Goal: Find specific page/section: Find specific page/section

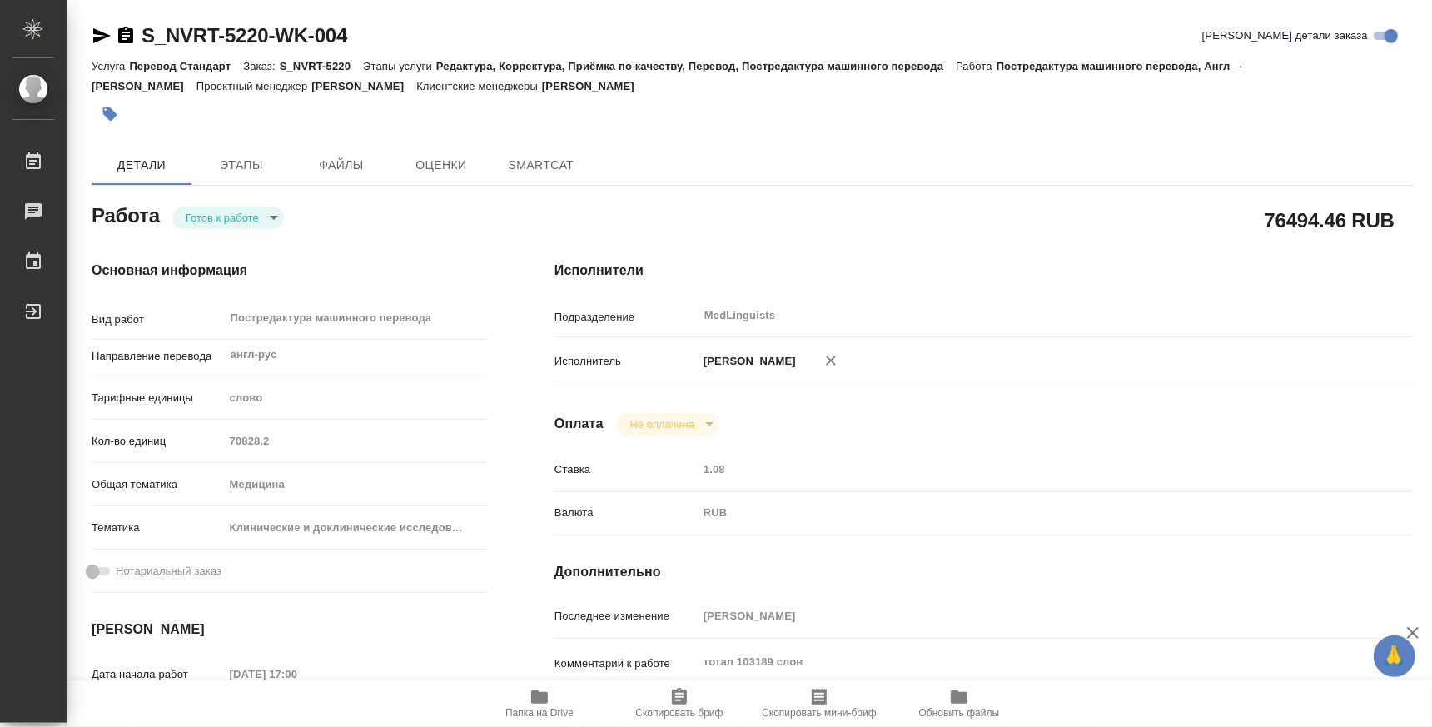
type textarea "x"
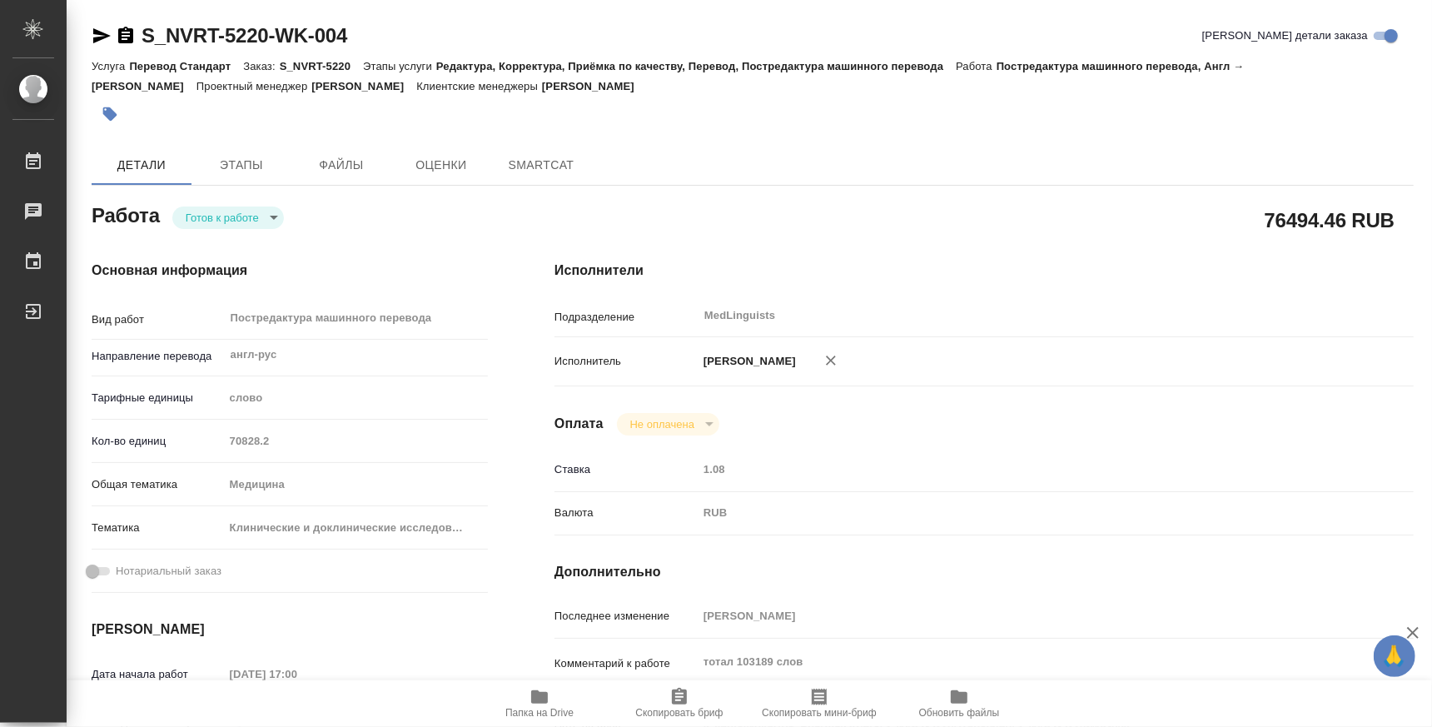
type textarea "x"
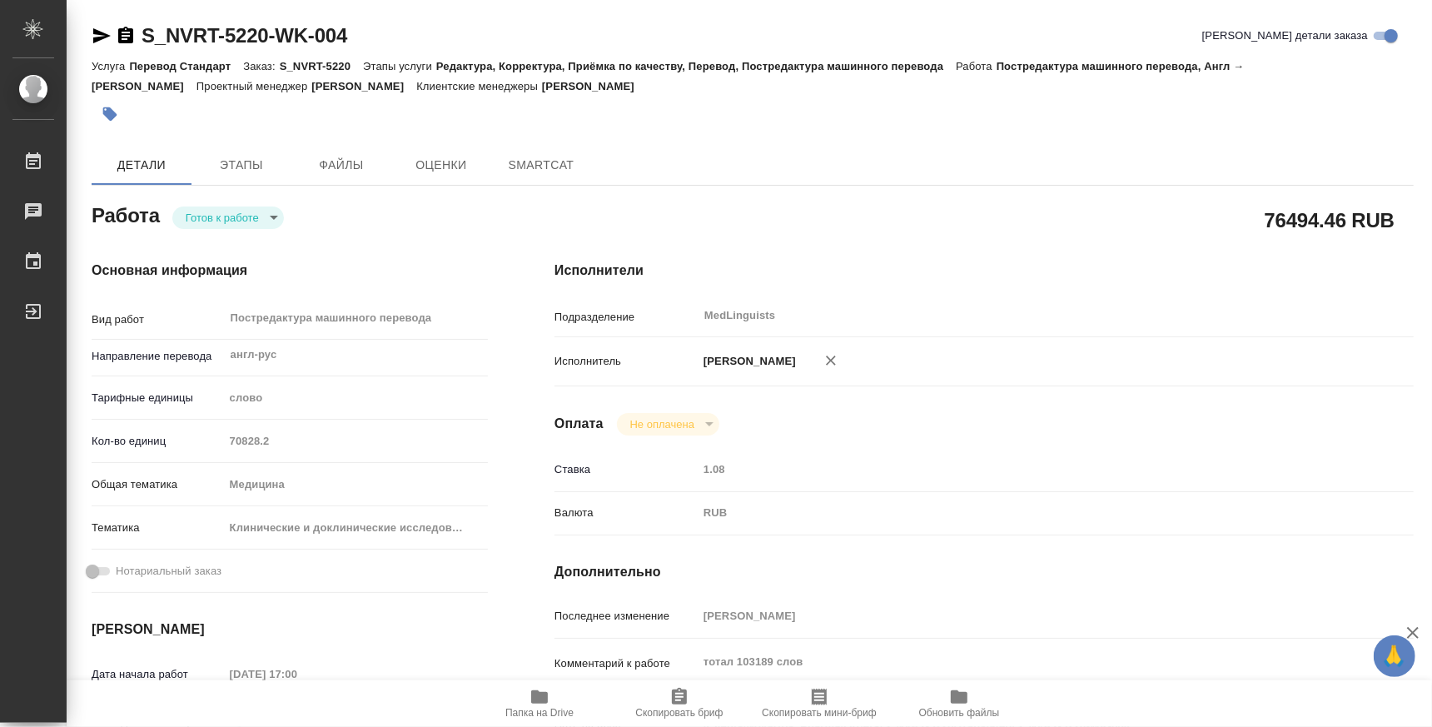
type textarea "x"
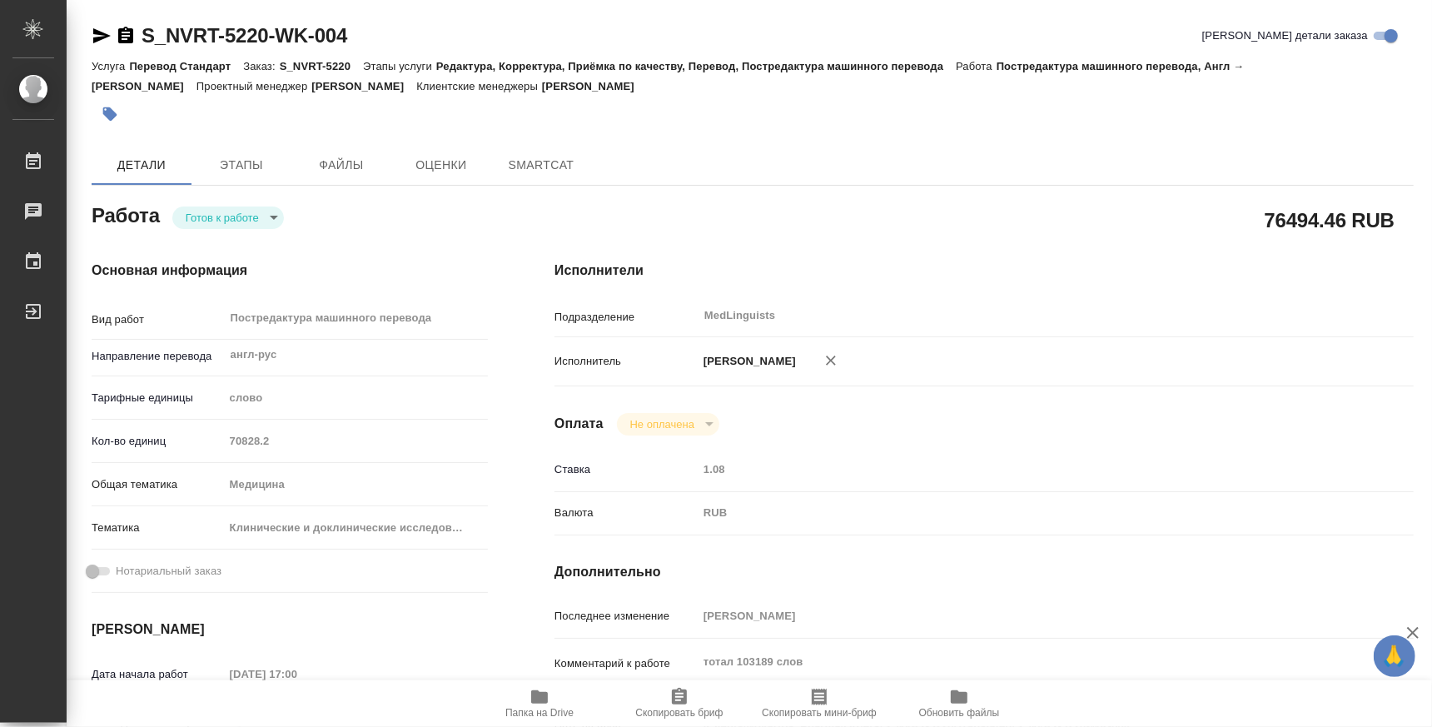
type textarea "x"
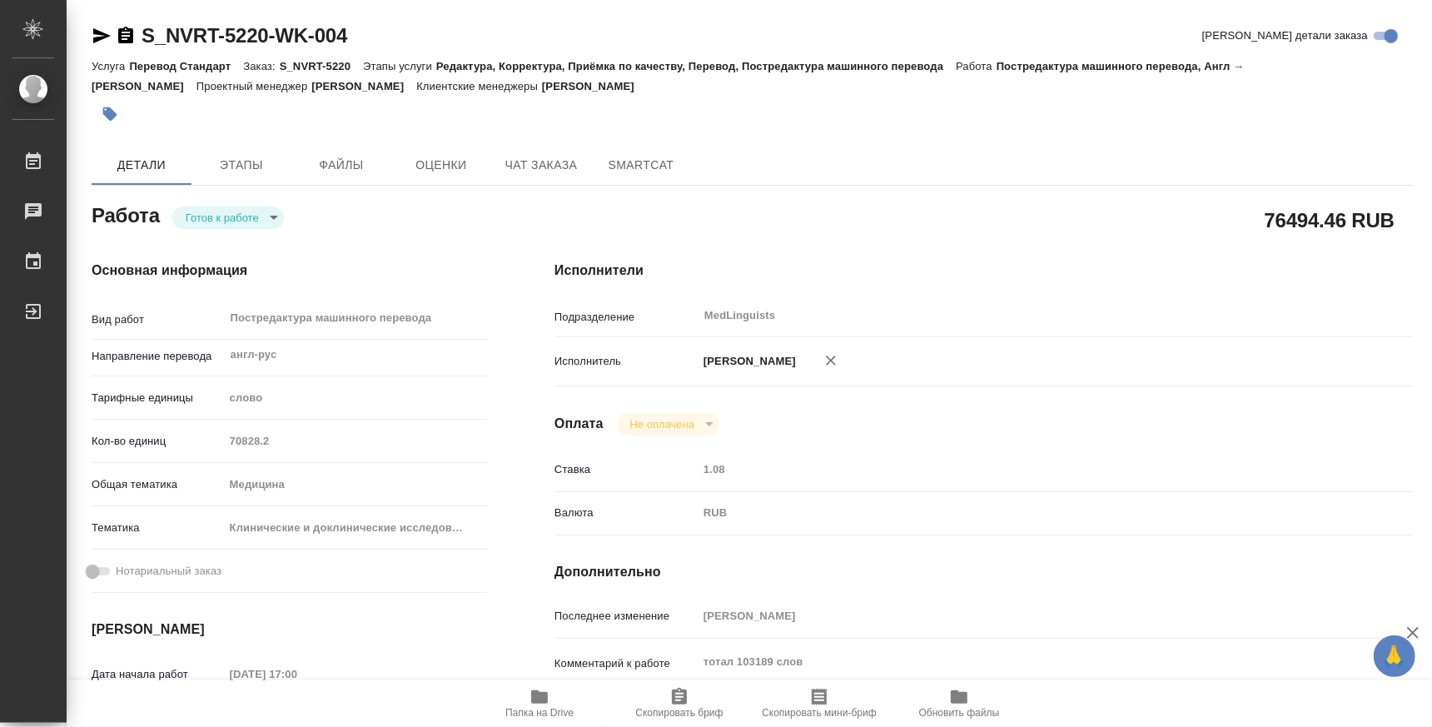
type textarea "x"
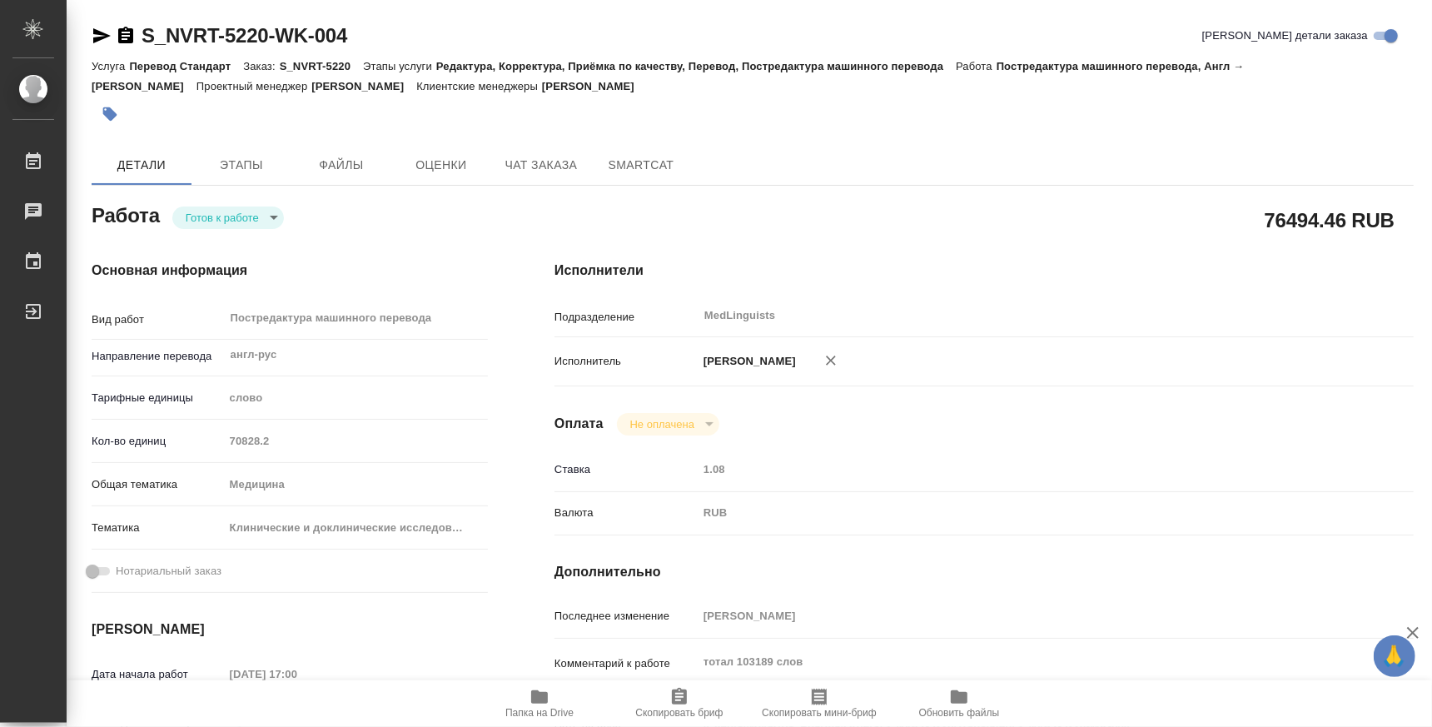
click at [246, 223] on body "🙏 .cls-1 fill:#fff; AWATERA Atminis [PERSON_NAME] Чаты График Выйти S_NVRT-5220…" at bounding box center [716, 363] width 1432 height 727
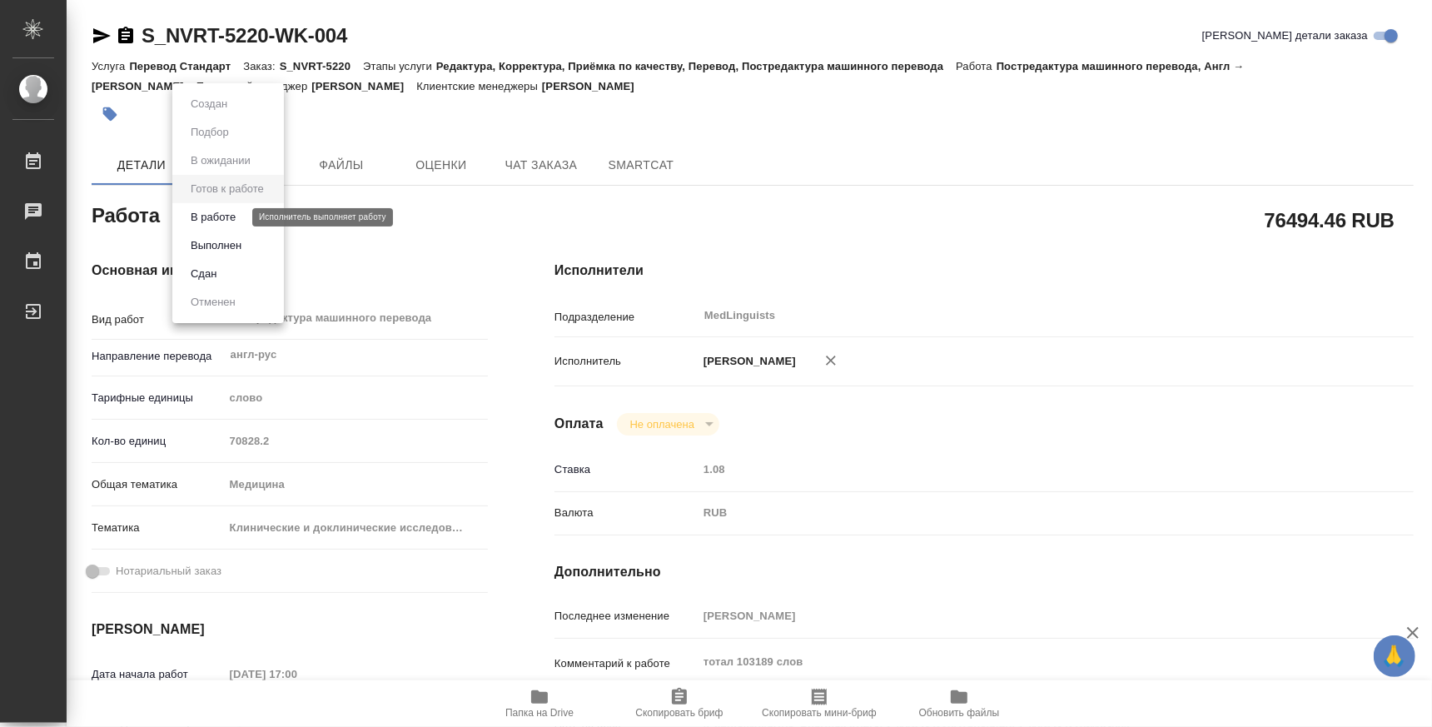
type textarea "x"
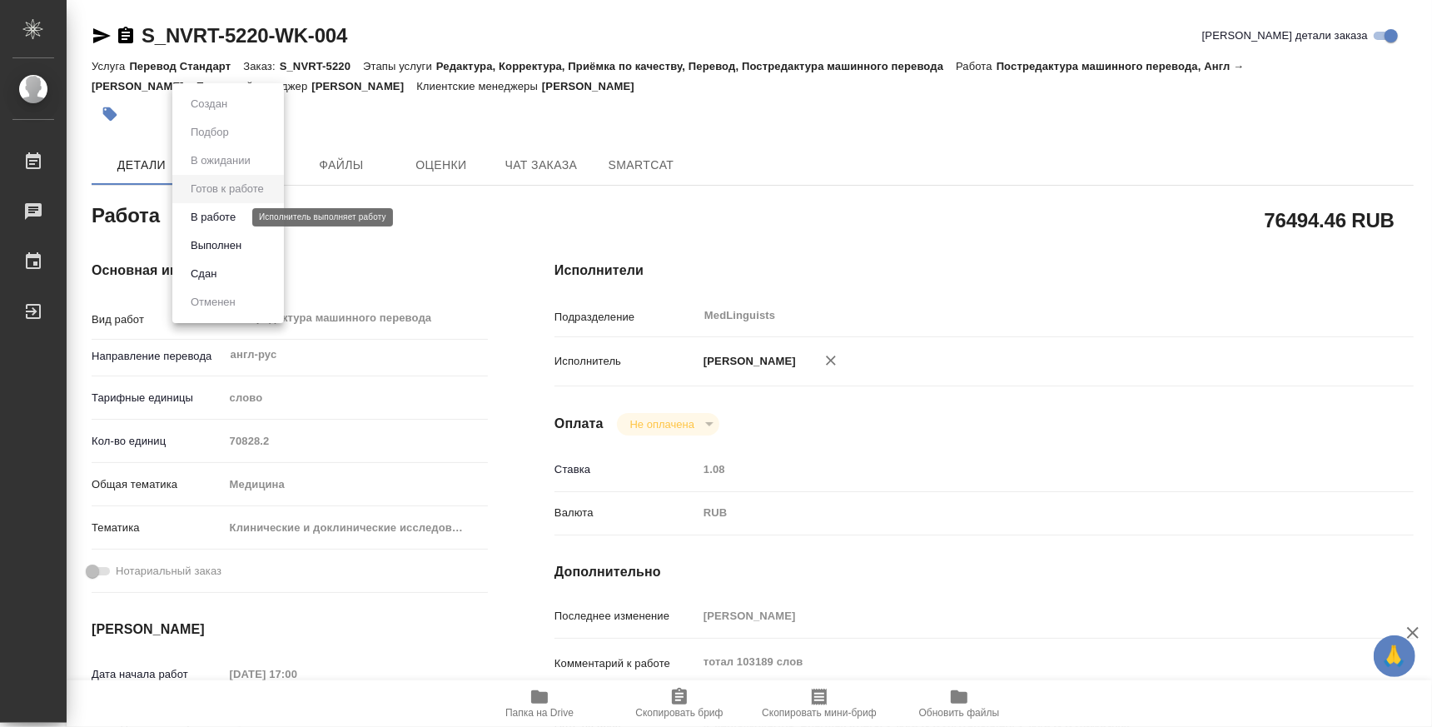
click at [230, 213] on button "В работе" at bounding box center [213, 217] width 55 height 18
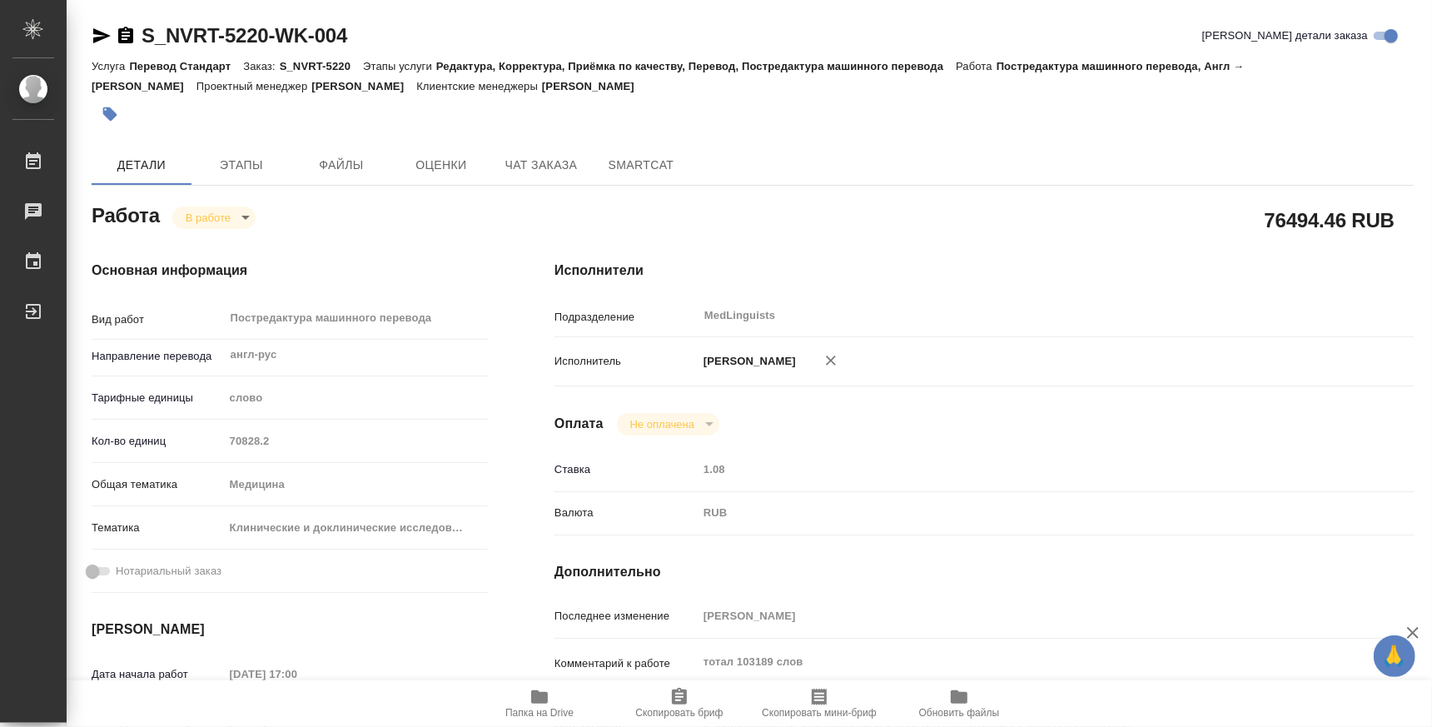
type textarea "x"
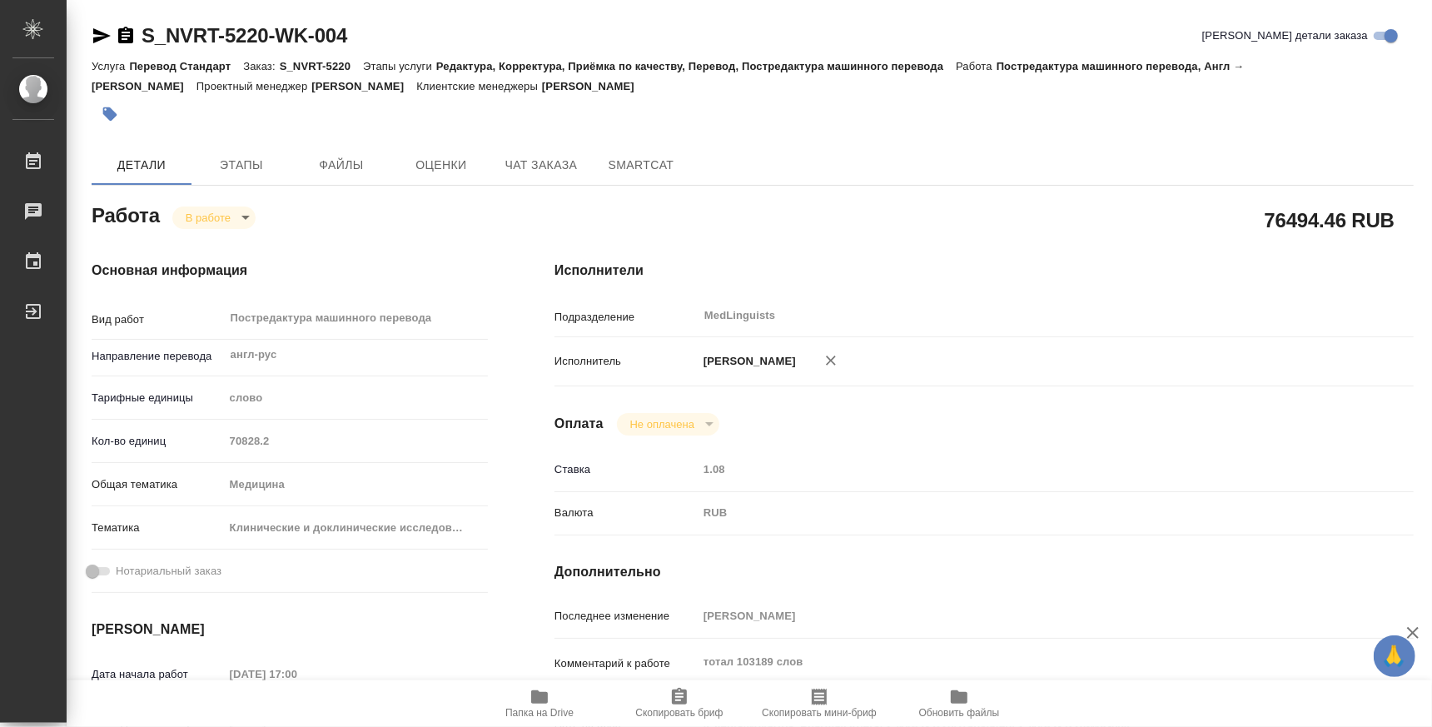
click at [542, 712] on span "Папка на Drive" at bounding box center [539, 713] width 68 height 12
type textarea "x"
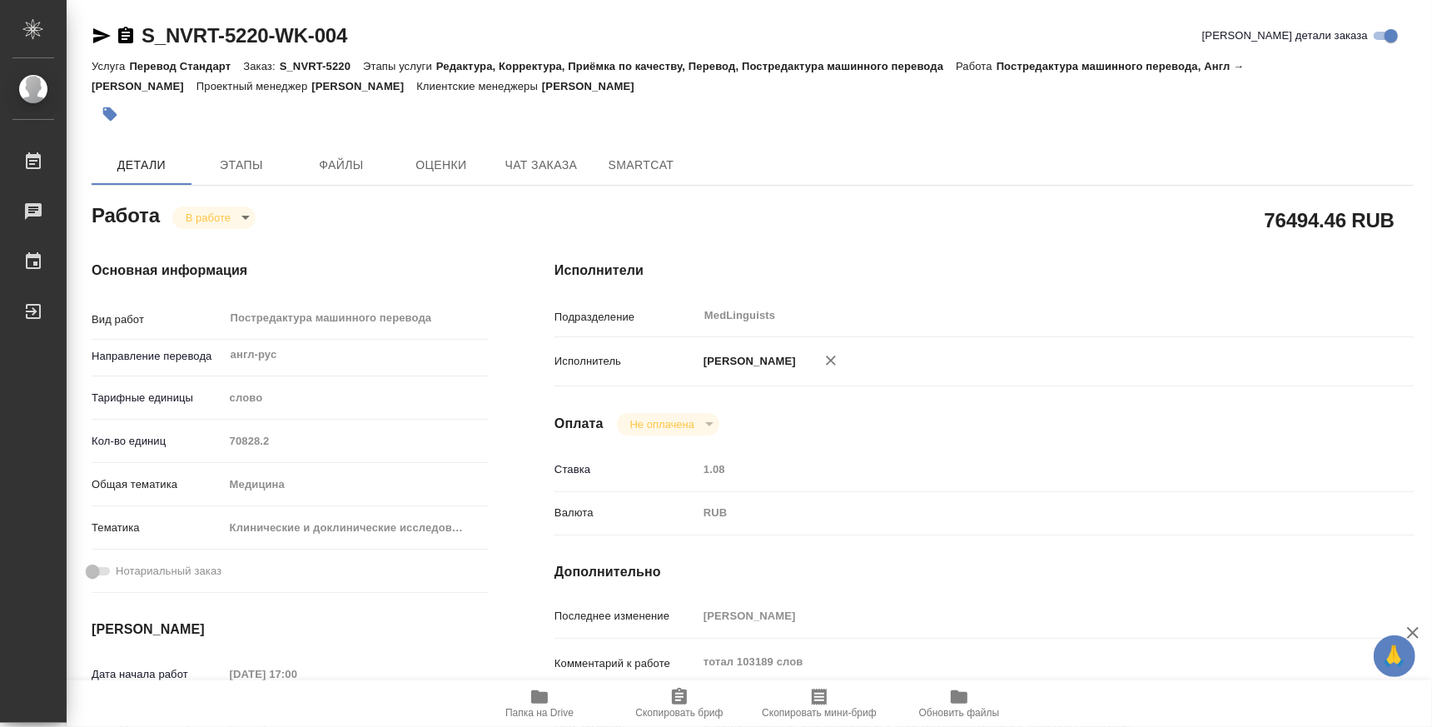
type textarea "x"
